Goal: Task Accomplishment & Management: Use online tool/utility

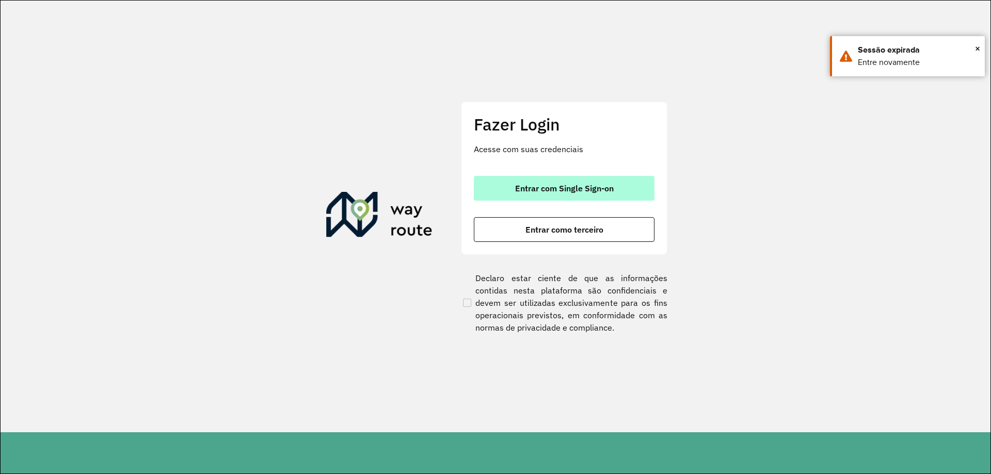
click at [558, 184] on span "Entrar com Single Sign-on" at bounding box center [564, 188] width 99 height 8
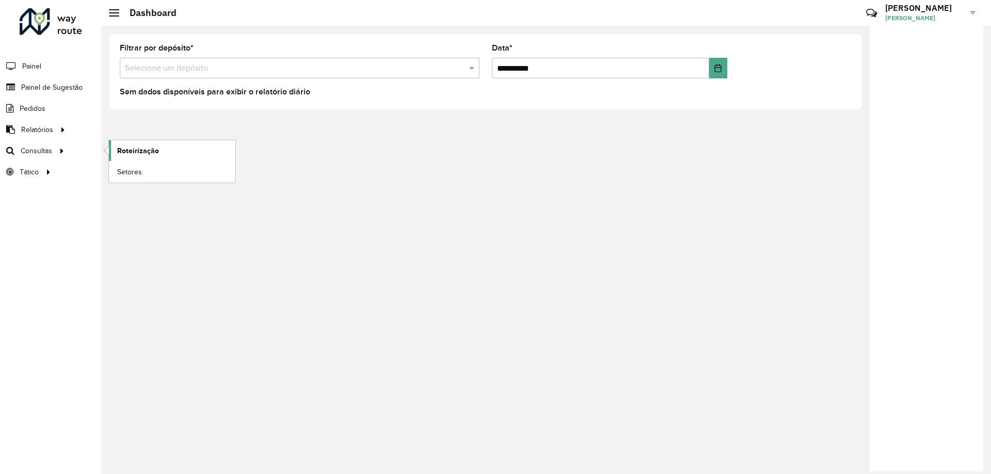
click at [154, 149] on span "Roteirização" at bounding box center [138, 151] width 42 height 11
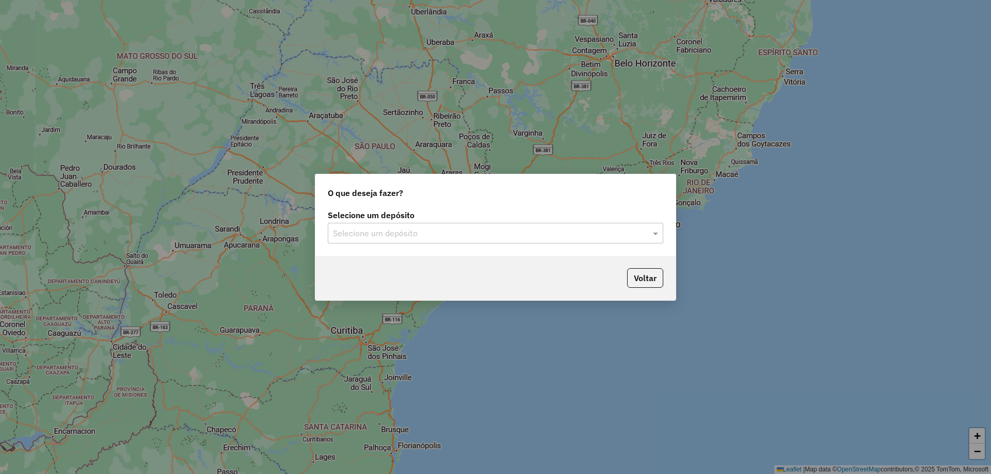
drag, startPoint x: 503, startPoint y: 236, endPoint x: 498, endPoint y: 241, distance: 6.9
click at [502, 237] on input "text" at bounding box center [485, 234] width 305 height 12
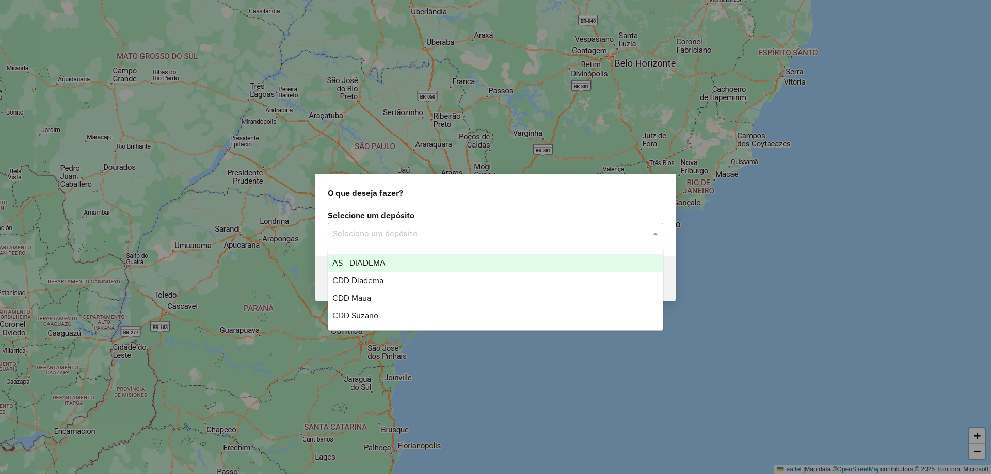
click at [403, 260] on div "AS - DIADEMA" at bounding box center [495, 264] width 335 height 18
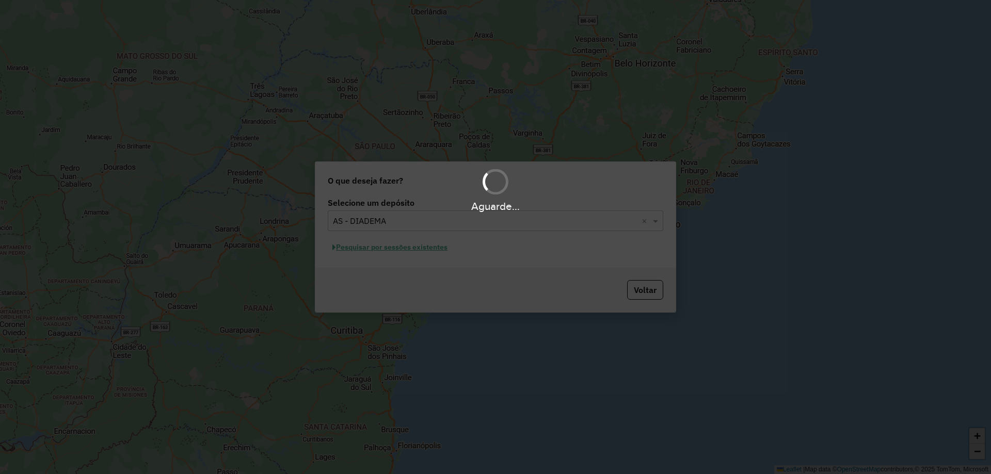
click at [404, 212] on div "Aguarde..." at bounding box center [495, 206] width 991 height 16
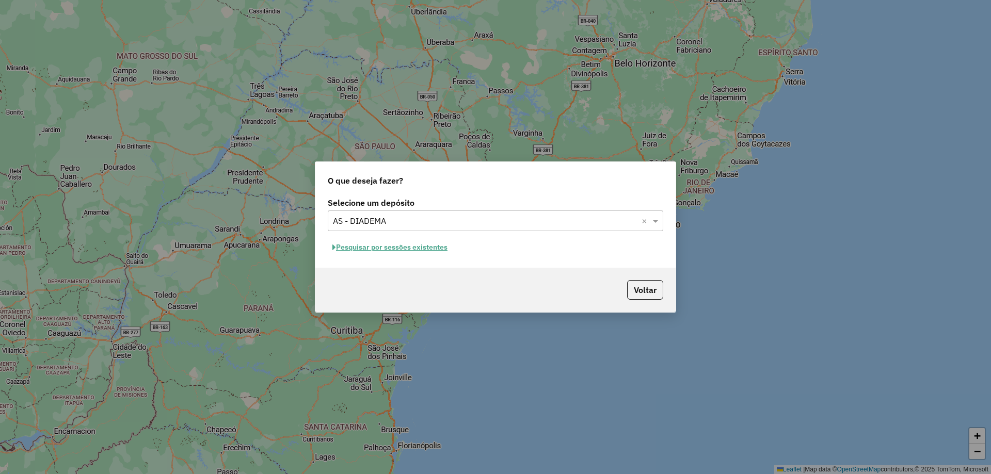
click at [405, 219] on input "text" at bounding box center [485, 221] width 305 height 12
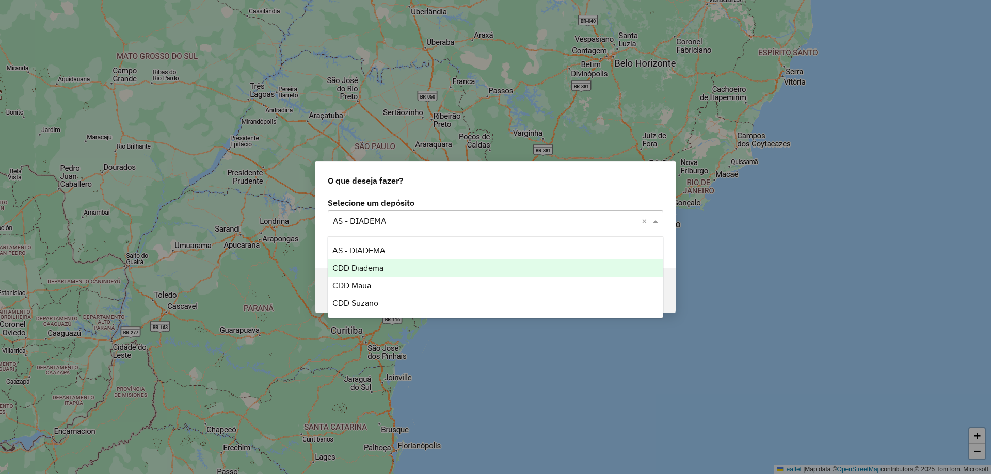
click at [387, 264] on div "CDD Diadema" at bounding box center [495, 269] width 335 height 18
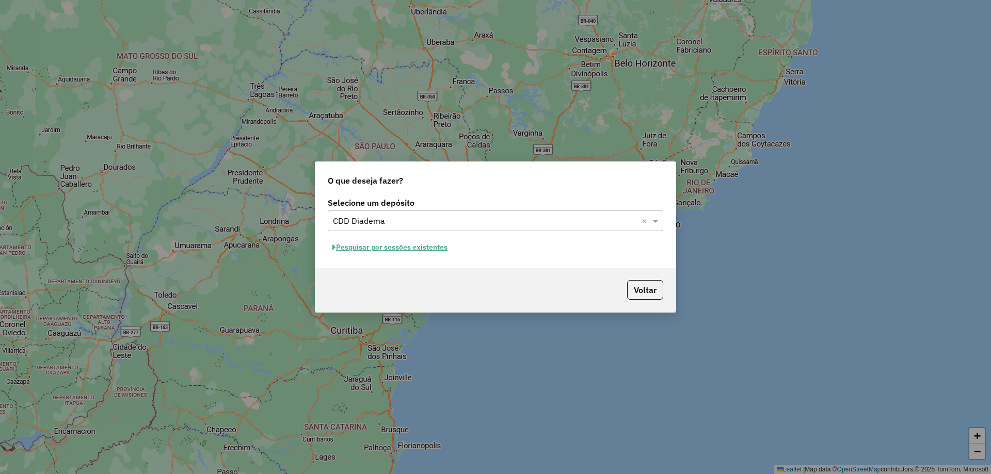
click at [429, 245] on button "Pesquisar por sessões existentes" at bounding box center [390, 248] width 124 height 16
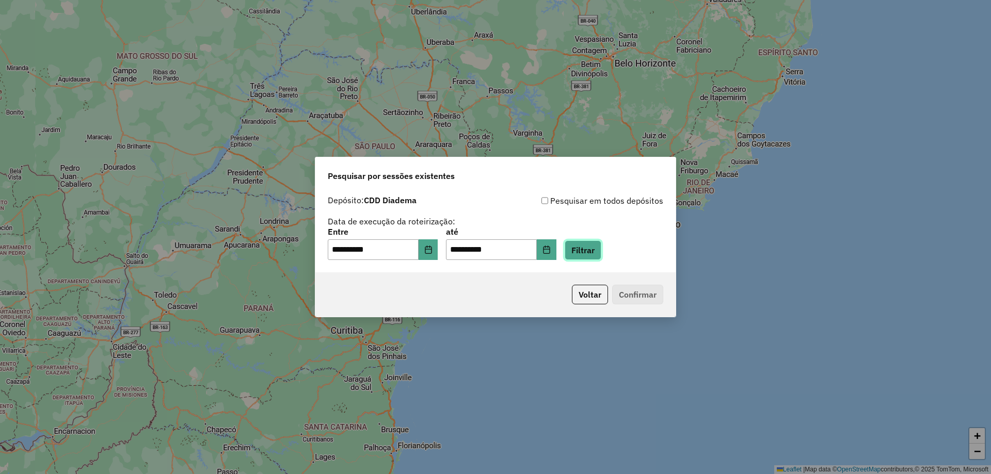
click at [601, 245] on button "Filtrar" at bounding box center [583, 251] width 37 height 20
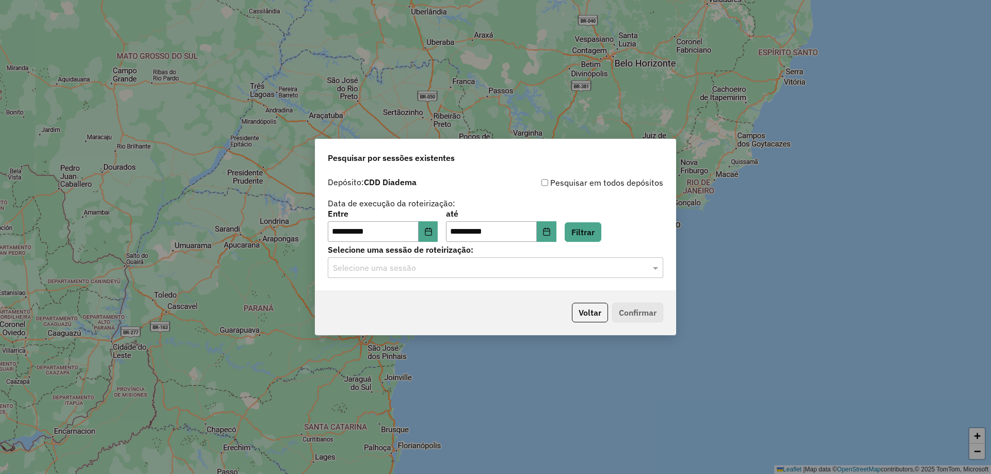
click at [558, 262] on input "text" at bounding box center [485, 268] width 305 height 12
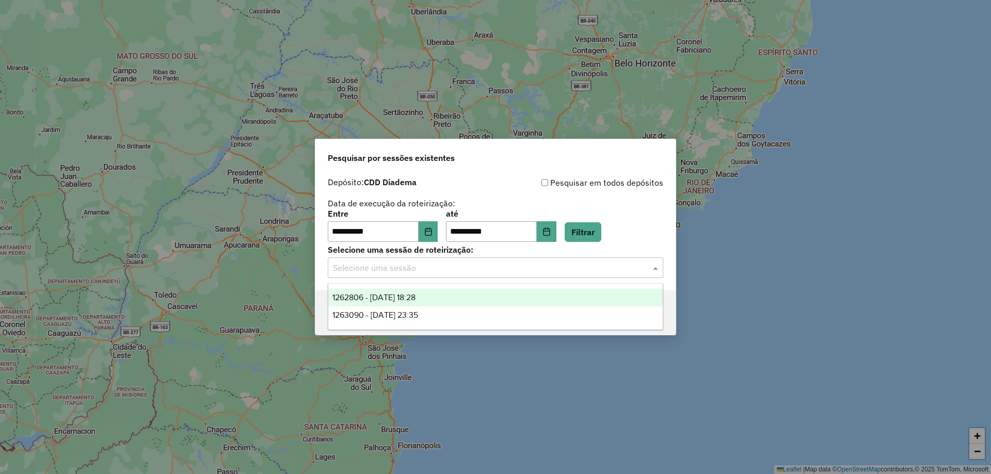
click at [474, 295] on div "1262806 - [DATE] 18:28" at bounding box center [495, 298] width 335 height 18
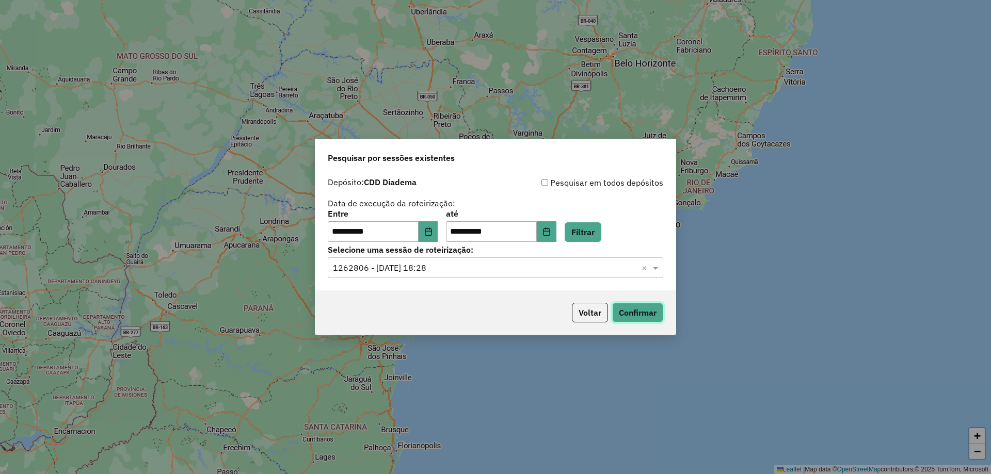
click at [649, 309] on button "Confirmar" at bounding box center [637, 313] width 51 height 20
click at [591, 309] on button "Voltar" at bounding box center [590, 313] width 36 height 20
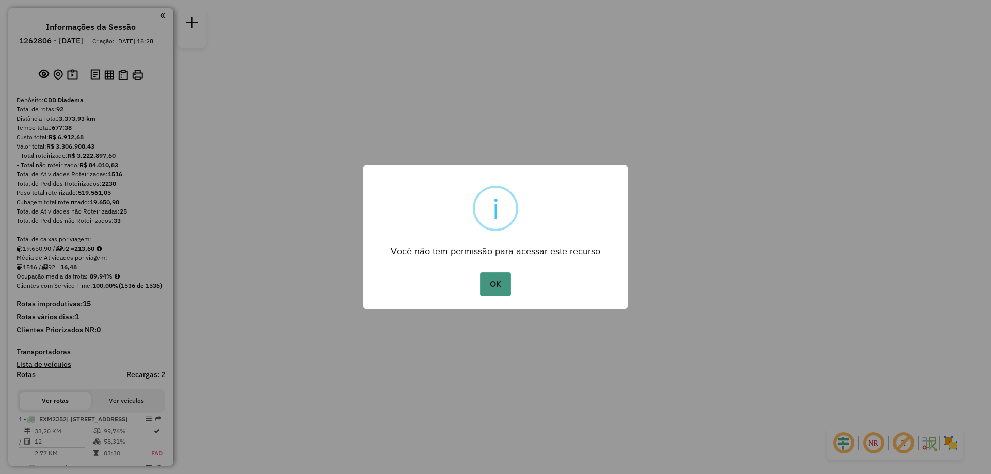
click at [495, 286] on button "OK" at bounding box center [495, 285] width 30 height 24
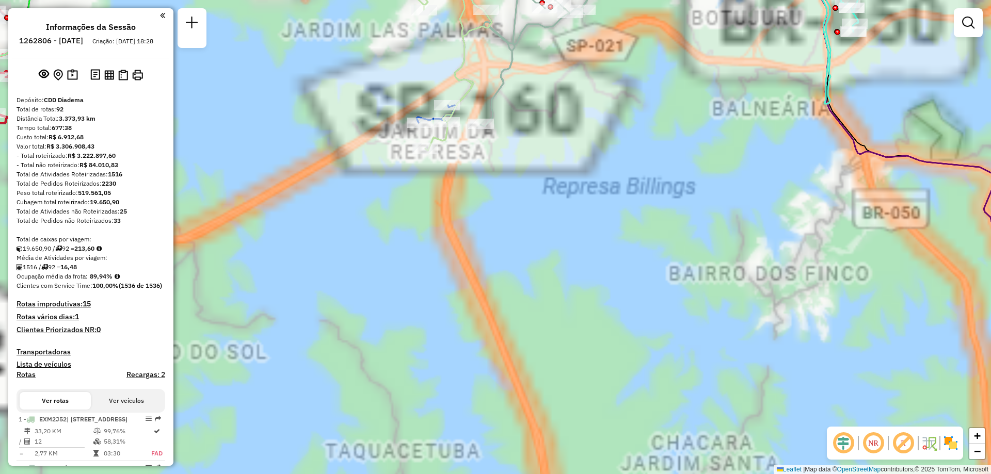
drag, startPoint x: 502, startPoint y: 333, endPoint x: 575, endPoint y: 207, distance: 145.9
click at [559, 364] on div "Janela de atendimento Grade de atendimento Capacidade Transportadoras Veículos …" at bounding box center [495, 237] width 991 height 474
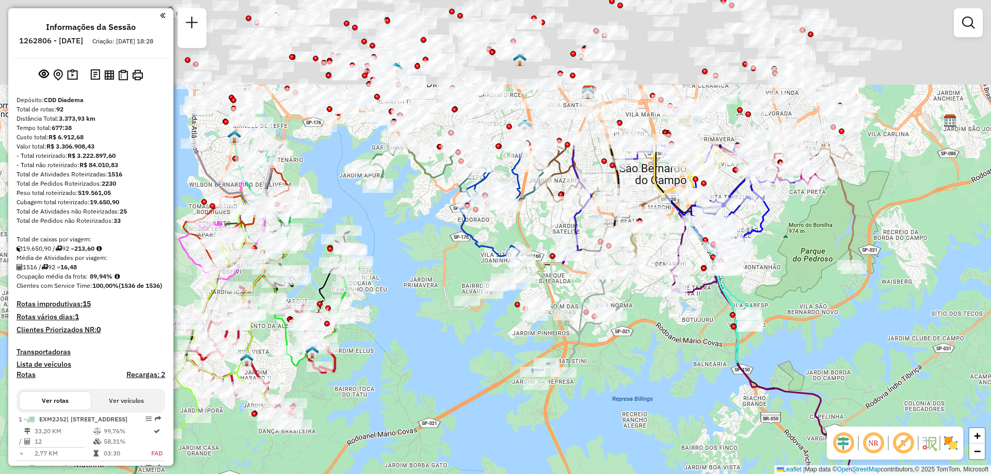
drag, startPoint x: 625, startPoint y: 278, endPoint x: 616, endPoint y: 413, distance: 135.0
click at [616, 413] on div "Janela de atendimento Grade de atendimento Capacidade Transportadoras Veículos …" at bounding box center [495, 237] width 991 height 474
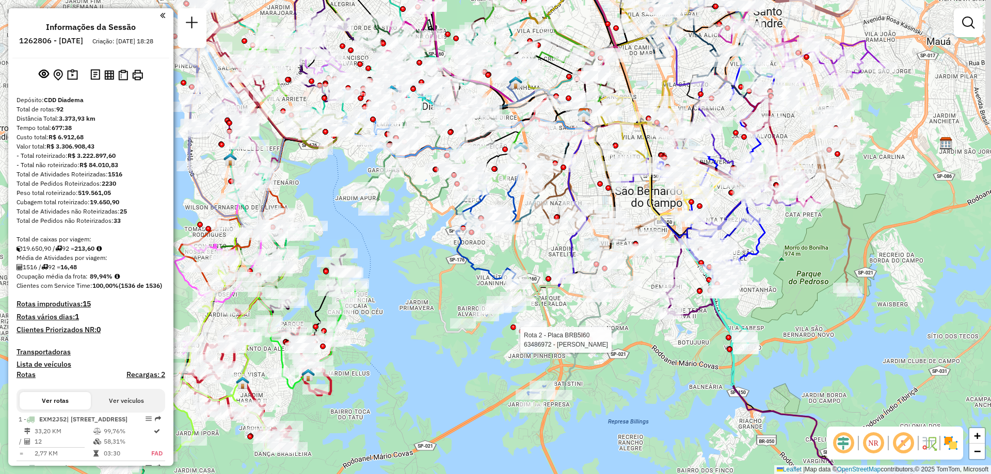
select select "**********"
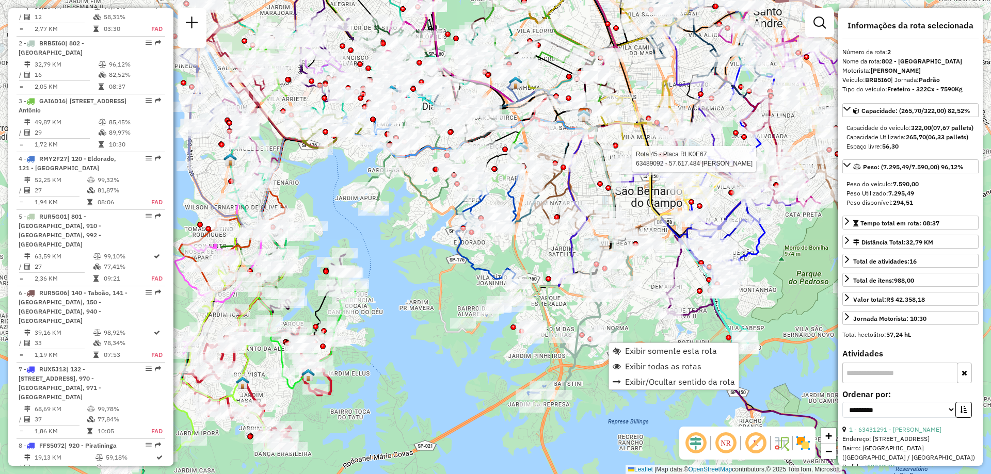
scroll to position [500, 0]
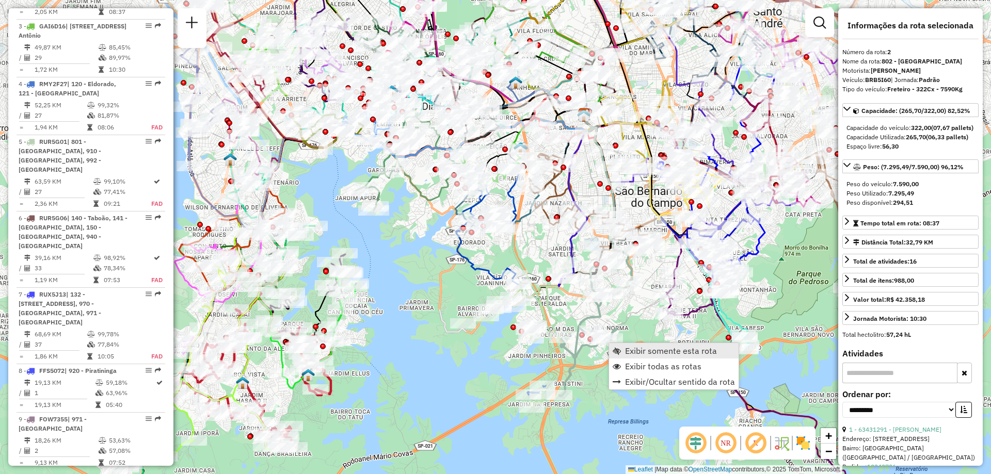
click at [654, 351] on span "Exibir somente esta rota" at bounding box center [671, 351] width 92 height 8
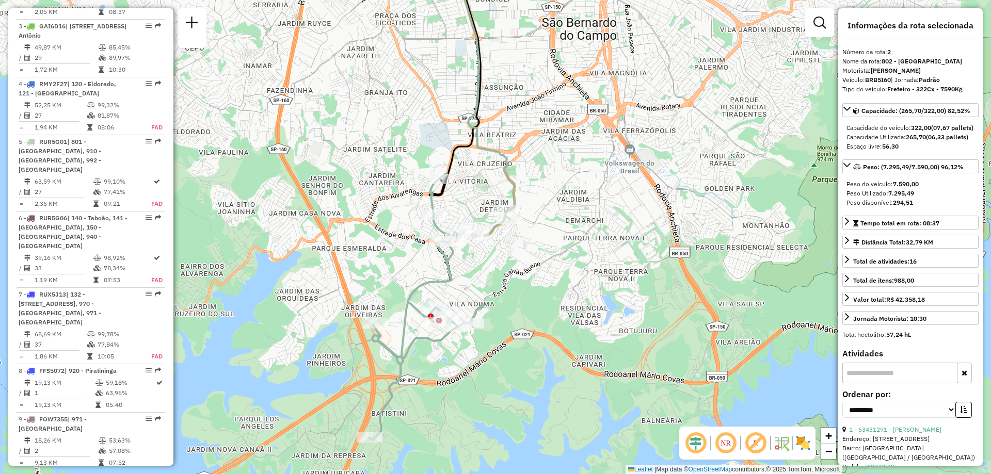
click at [887, 54] on div "Número da rota: 2" at bounding box center [911, 51] width 136 height 9
drag, startPoint x: 884, startPoint y: 59, endPoint x: 896, endPoint y: 59, distance: 12.4
click at [896, 59] on strong "802 - Parque Esmeralda" at bounding box center [922, 61] width 81 height 8
